Goal: Obtain resource: Obtain resource

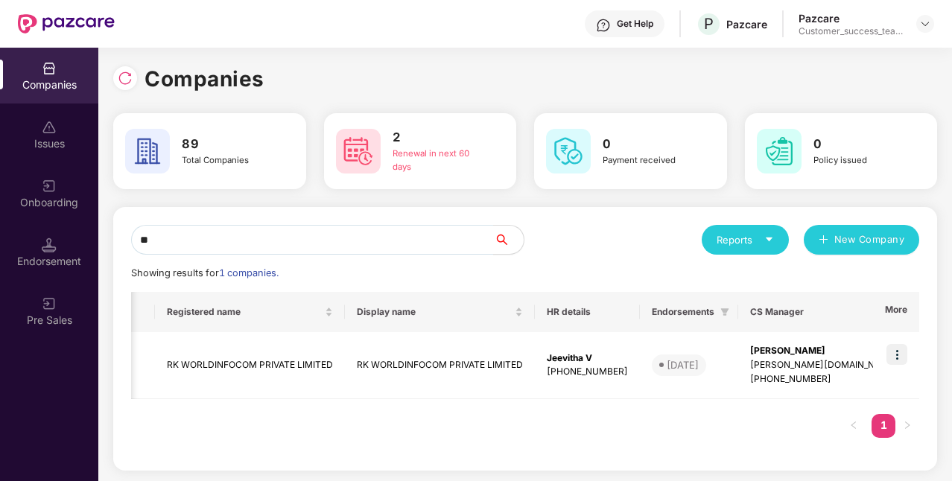
scroll to position [0, 492]
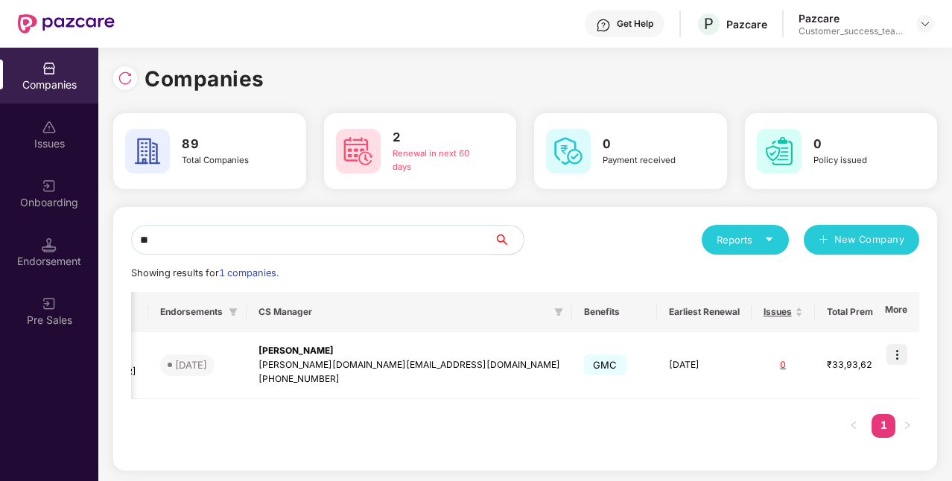
type input "*"
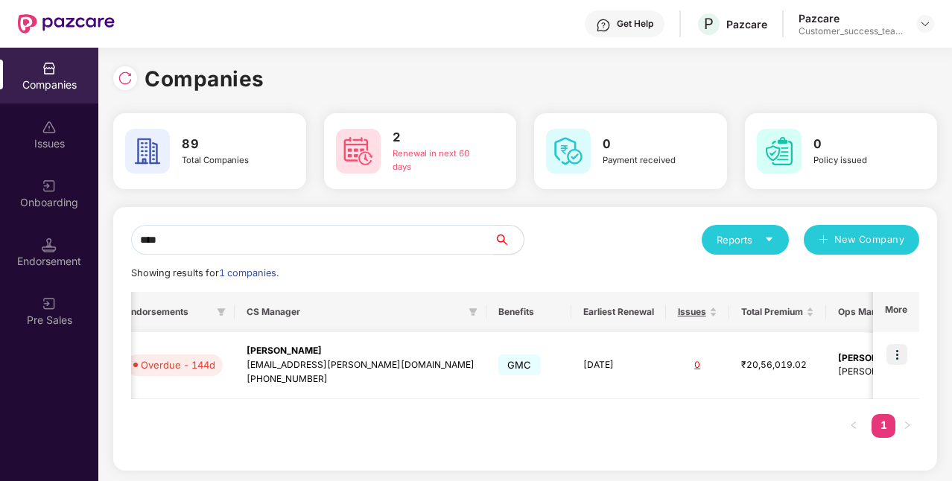
type input "****"
click at [486, 381] on td "GMC" at bounding box center [528, 365] width 85 height 67
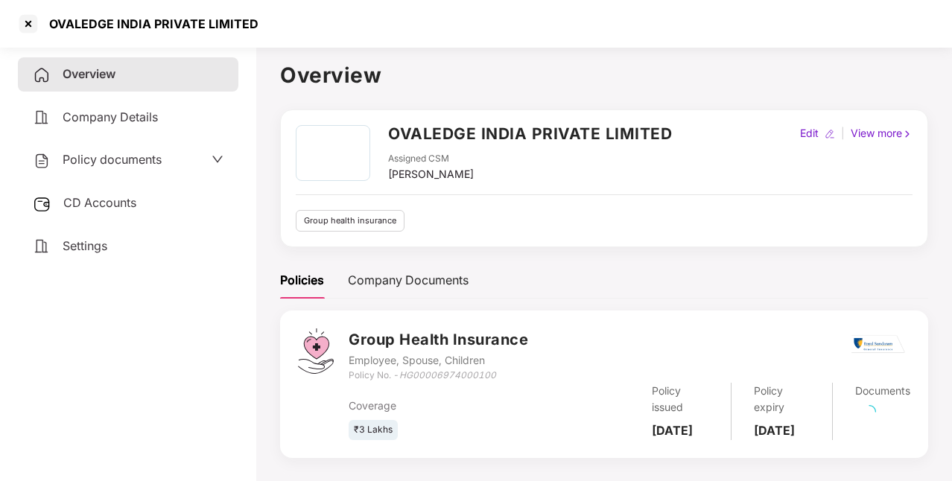
click at [154, 167] on div "Policy documents" at bounding box center [97, 159] width 129 height 19
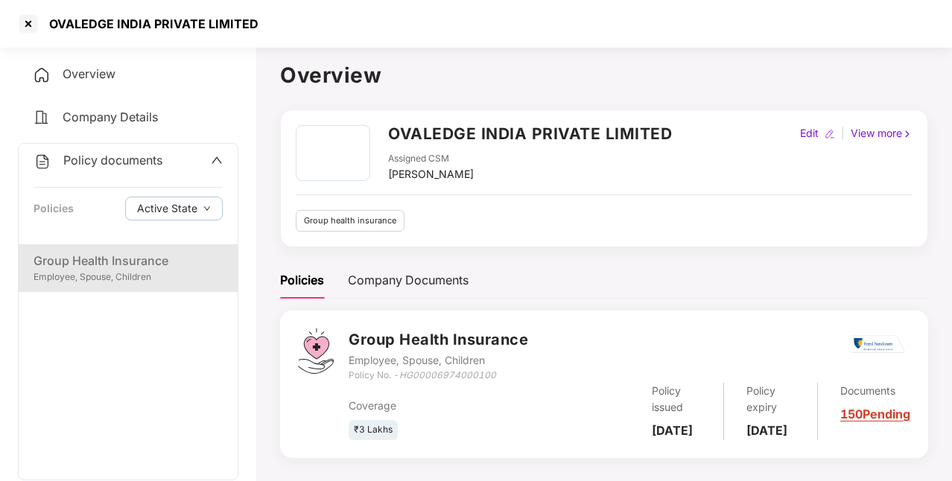
click at [118, 261] on div "Group Health Insurance" at bounding box center [128, 261] width 189 height 19
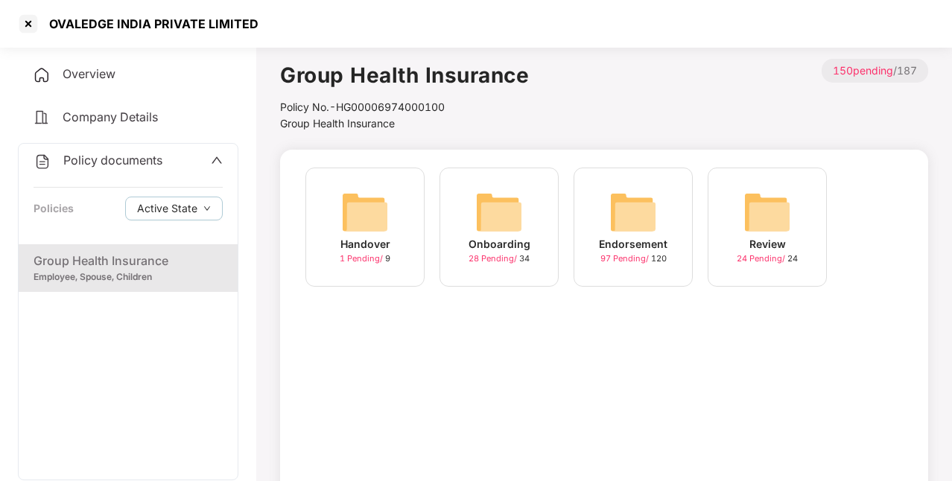
click at [506, 234] on img at bounding box center [499, 212] width 48 height 48
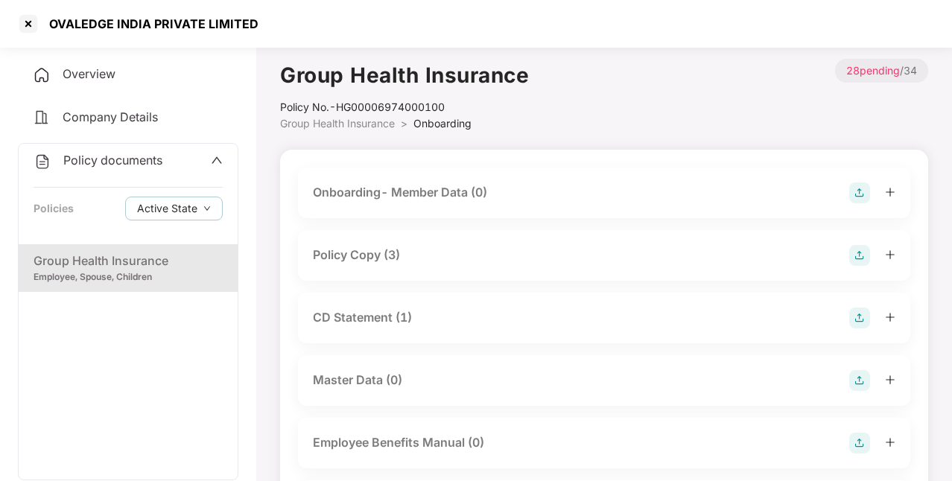
click at [465, 241] on div "Policy Copy (3)" at bounding box center [604, 255] width 612 height 51
click at [465, 255] on div "Policy Copy (3)" at bounding box center [604, 255] width 582 height 21
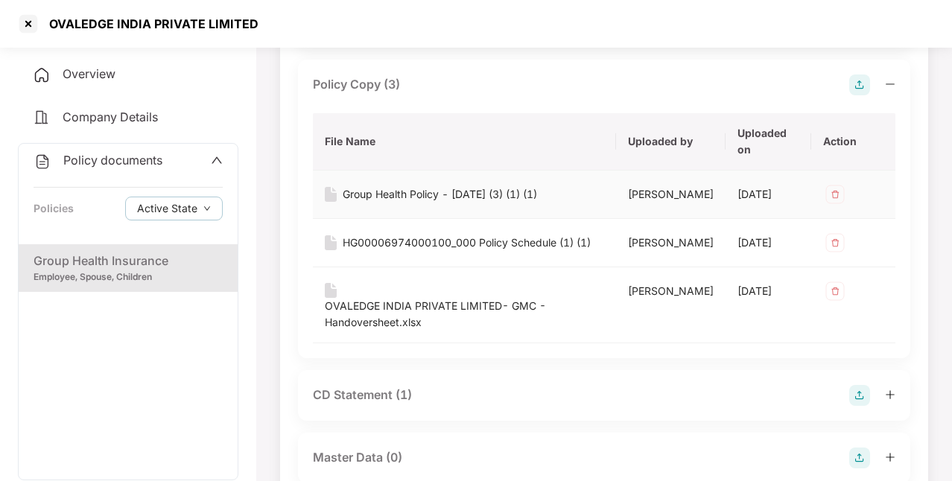
scroll to position [172, 0]
click at [472, 193] on div "Group Health Policy - [DATE] (3) (1) (1)" at bounding box center [440, 193] width 194 height 16
click at [459, 249] on div "HG00006974000100_000 Policy Schedule (1) (1)" at bounding box center [467, 241] width 248 height 16
